Goal: Task Accomplishment & Management: Use online tool/utility

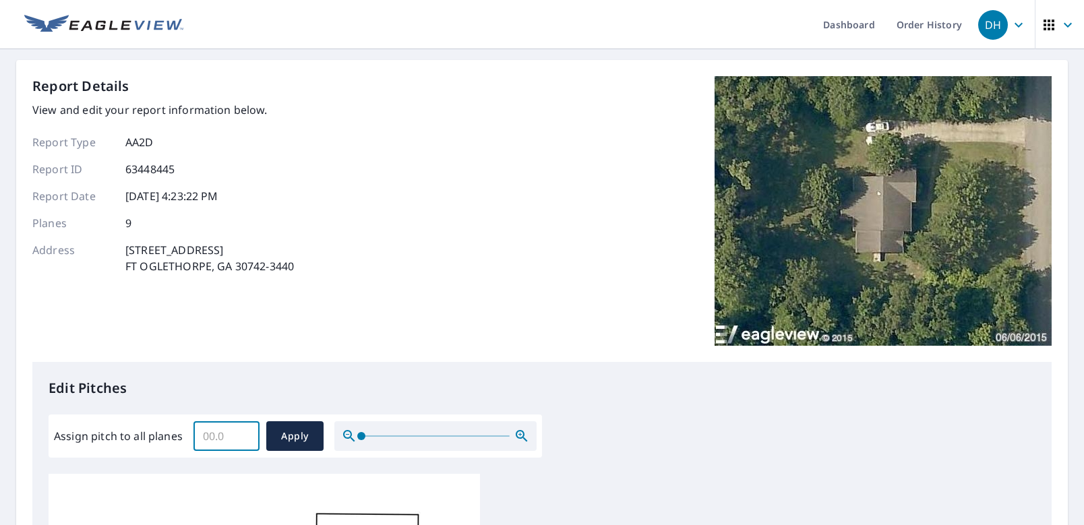
click at [221, 440] on input "Assign pitch to all planes" at bounding box center [227, 436] width 66 height 38
type input "6"
click at [313, 439] on button "Apply" at bounding box center [294, 437] width 57 height 30
type input "6"
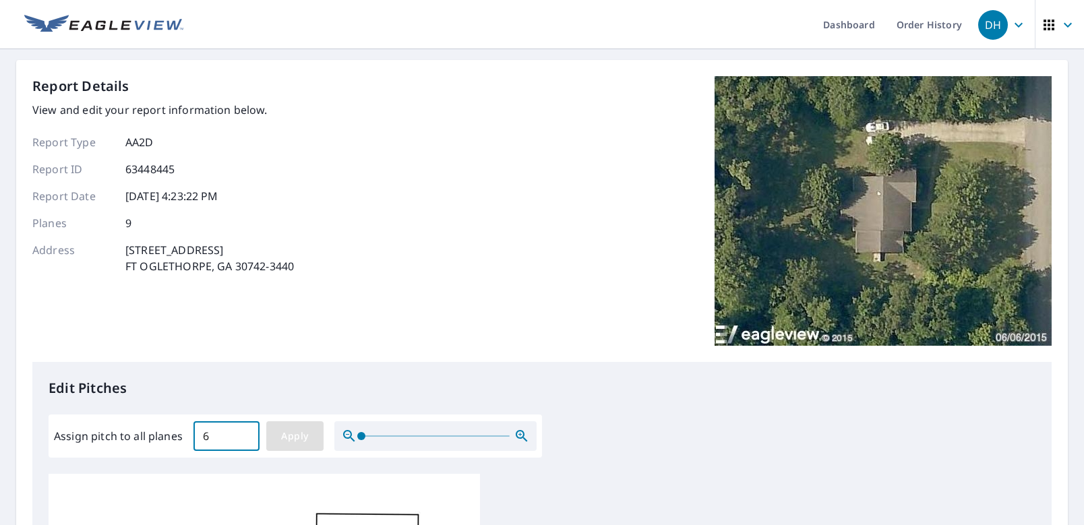
type input "6"
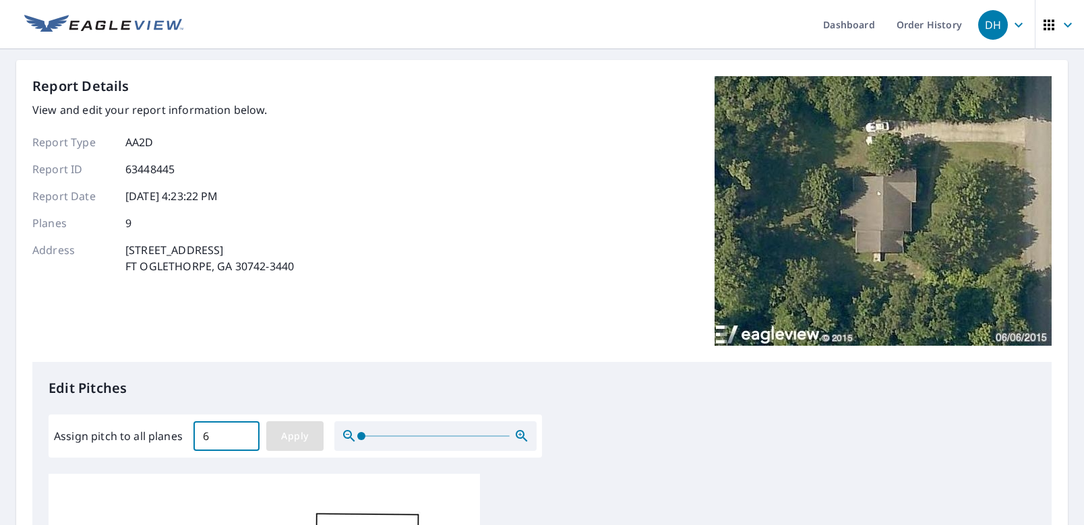
type input "6"
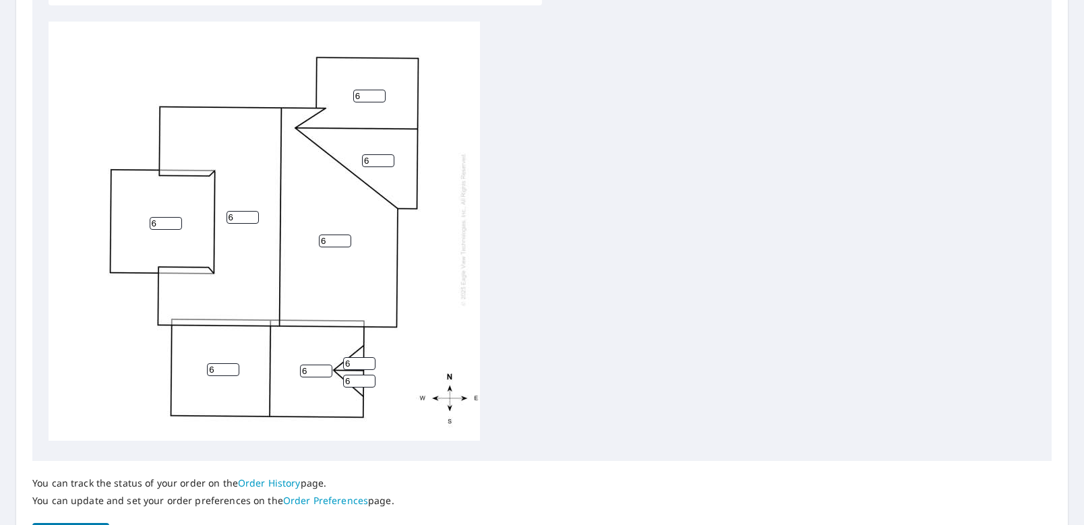
scroll to position [542, 0]
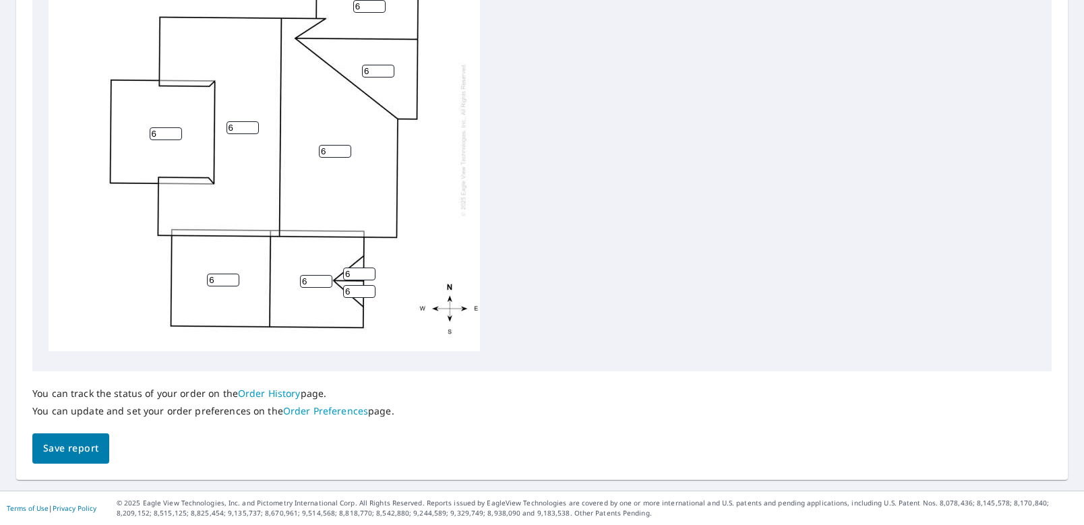
click at [65, 446] on span "Save report" at bounding box center [70, 448] width 55 height 17
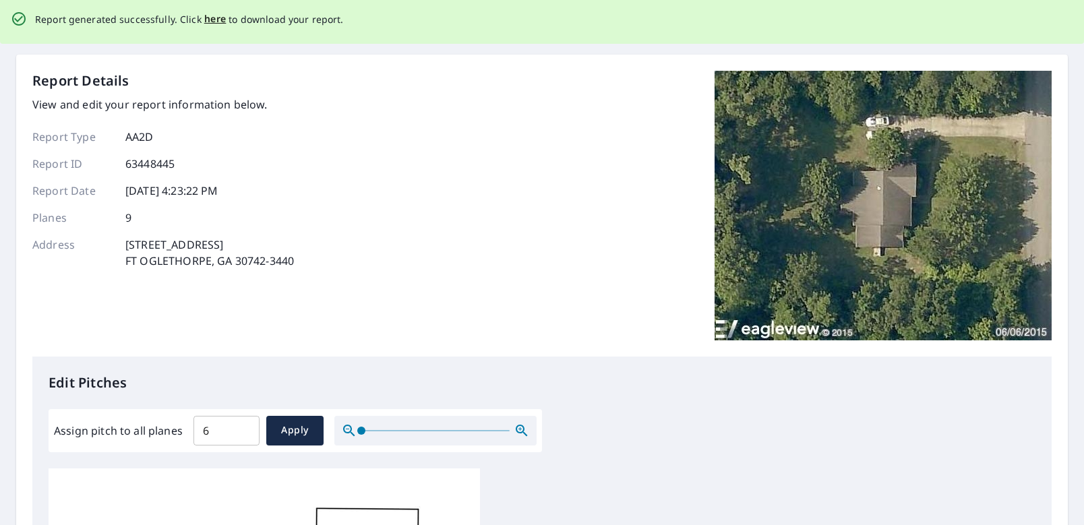
scroll to position [0, 0]
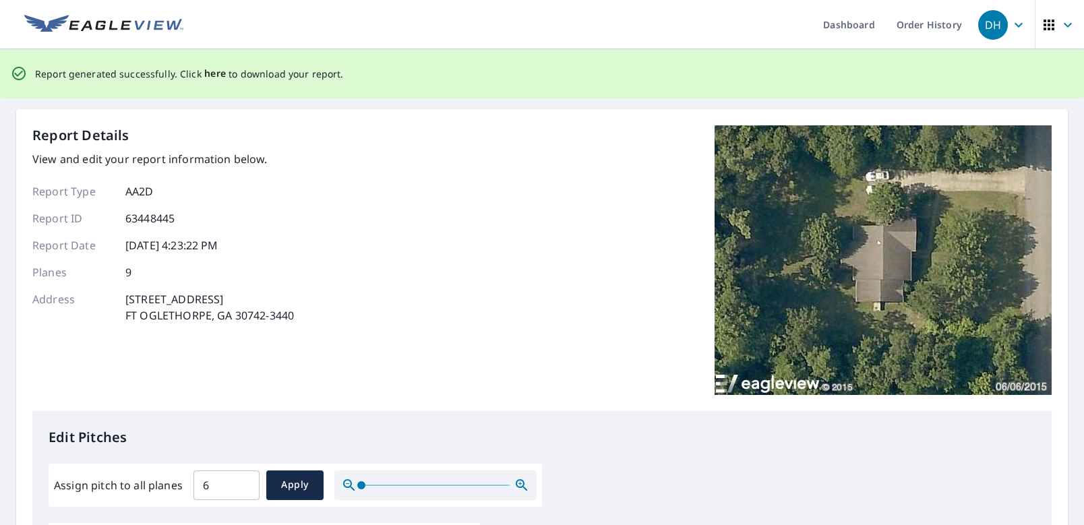
click at [212, 74] on span "here" at bounding box center [215, 73] width 22 height 17
